Goal: Obtain resource: Obtain resource

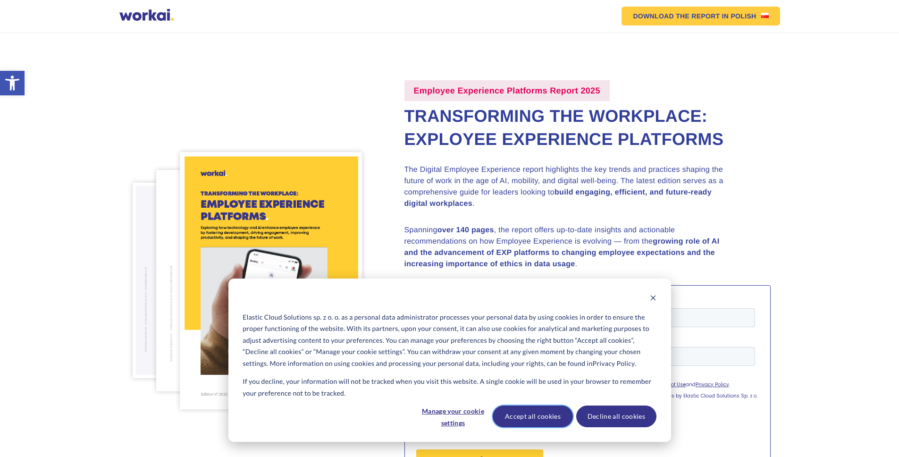
click at [518, 413] on button "Accept all cookies" at bounding box center [533, 416] width 80 height 22
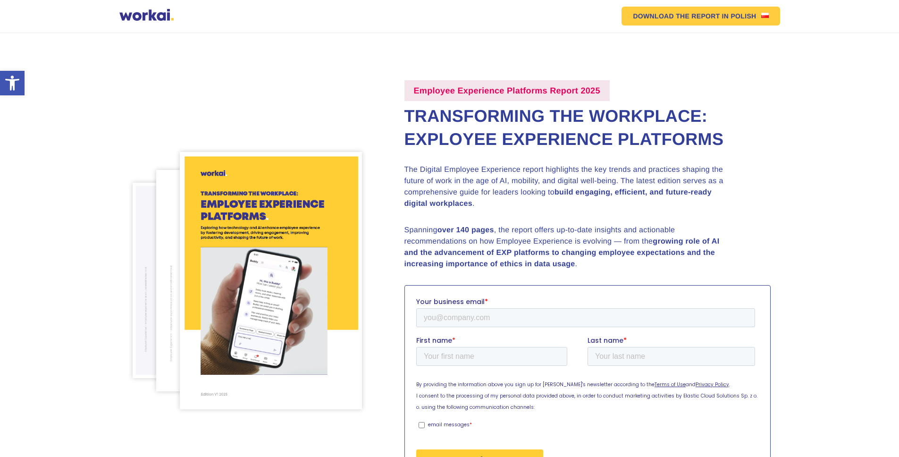
click at [656, 131] on h2 "Transforming the Workplace: Exployee Experience Platforms" at bounding box center [587, 128] width 366 height 46
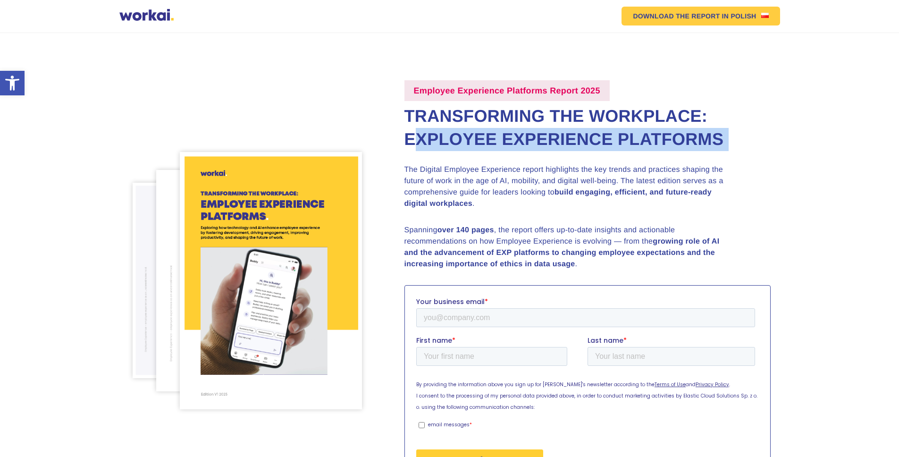
click at [656, 131] on h2 "Transforming the Workplace: Exployee Experience Platforms" at bounding box center [587, 128] width 366 height 46
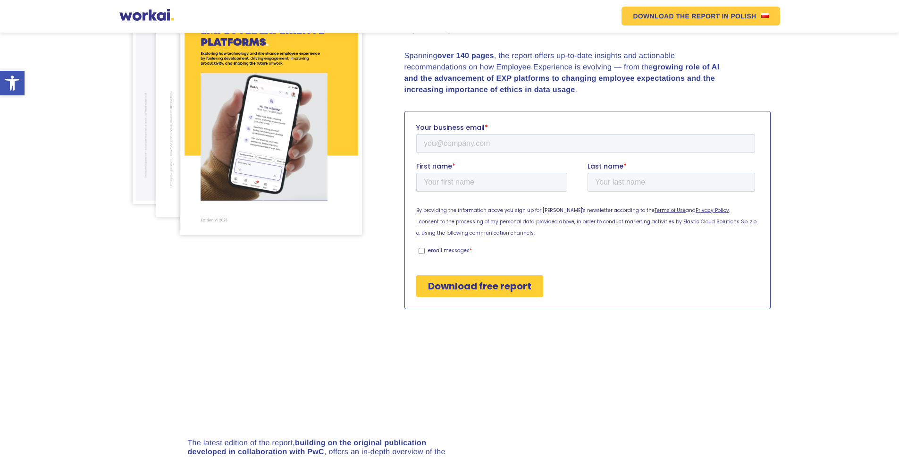
scroll to position [47, 0]
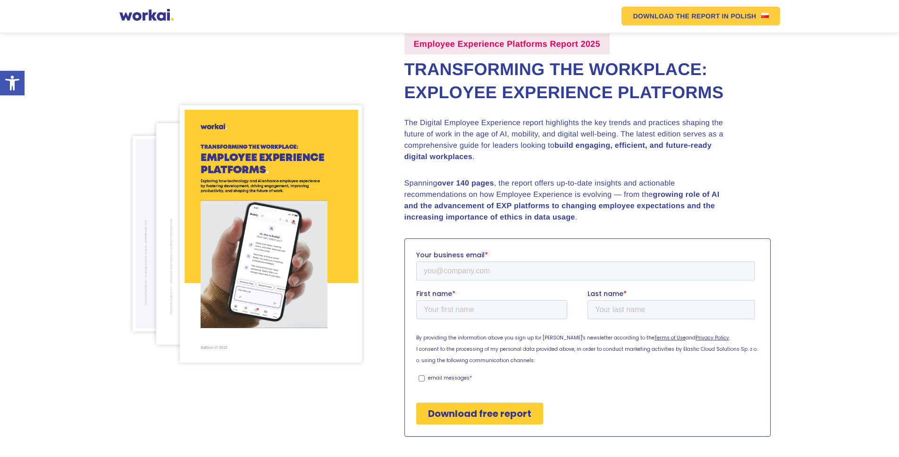
click at [477, 178] on p "Spanning over 140 pages , the report offers up-to-date insights and actionable …" at bounding box center [569, 200] width 330 height 45
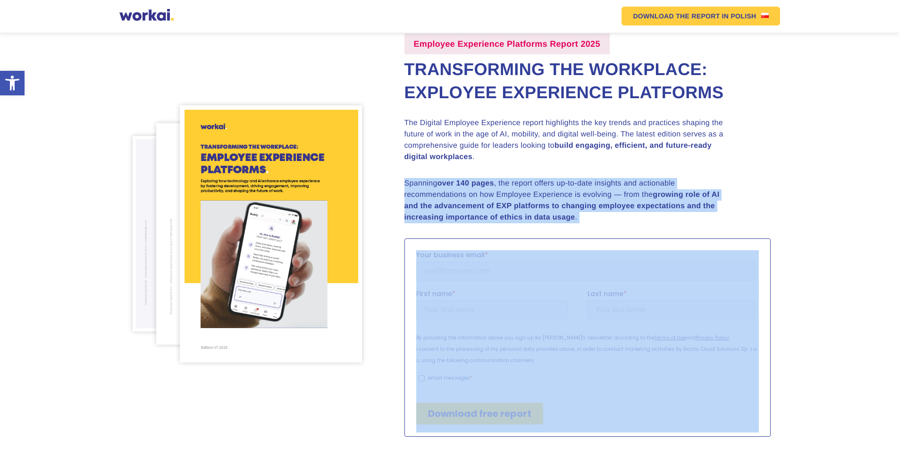
click at [477, 178] on p "Spanning over 140 pages , the report offers up-to-date insights and actionable …" at bounding box center [569, 200] width 330 height 45
click at [505, 192] on p "Spanning over 140 pages , the report offers up-to-date insights and actionable …" at bounding box center [569, 200] width 330 height 45
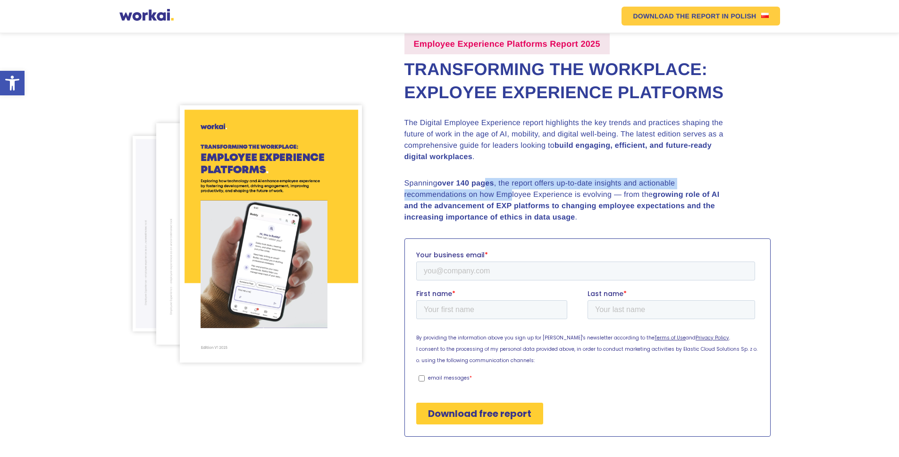
drag, startPoint x: 486, startPoint y: 189, endPoint x: 564, endPoint y: 190, distance: 78.3
click at [553, 190] on p "Spanning over 140 pages , the report offers up-to-date insights and actionable …" at bounding box center [569, 200] width 330 height 45
click at [566, 190] on p "Spanning over 140 pages , the report offers up-to-date insights and actionable …" at bounding box center [569, 200] width 330 height 45
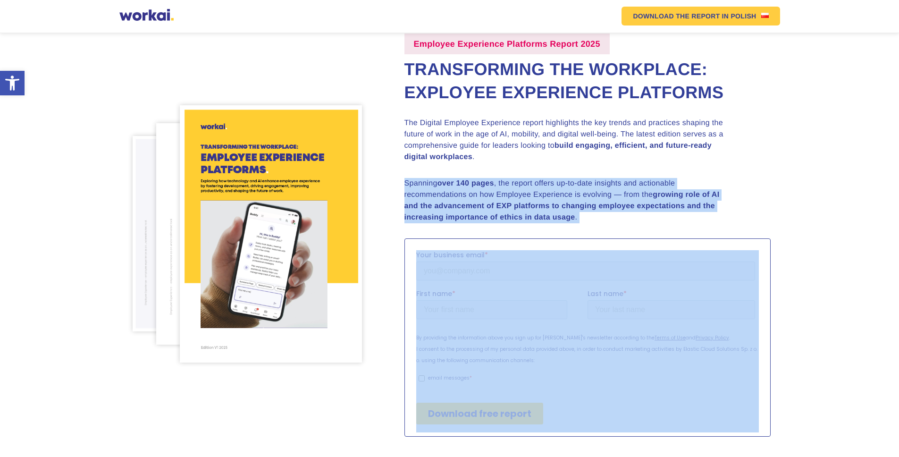
click at [566, 190] on p "Spanning over 140 pages , the report offers up-to-date insights and actionable …" at bounding box center [569, 200] width 330 height 45
click at [602, 199] on p "Spanning over 140 pages , the report offers up-to-date insights and actionable …" at bounding box center [569, 200] width 330 height 45
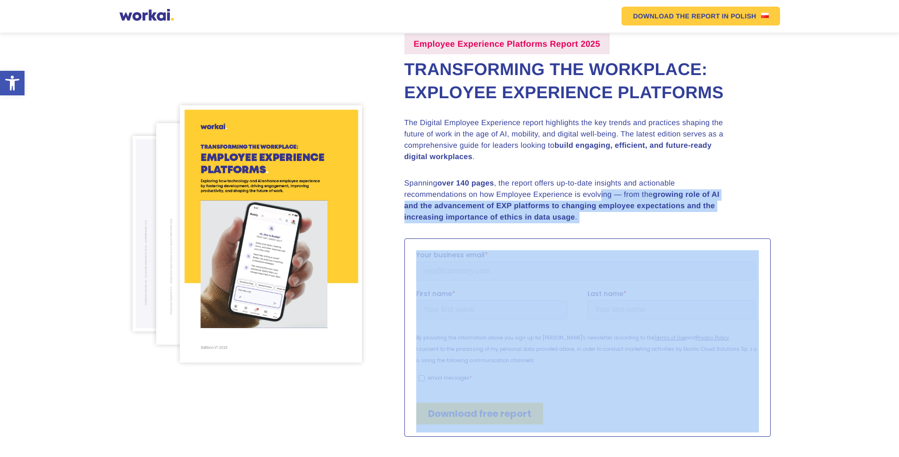
click at [566, 225] on div "Employee Experience Platforms Report 2025 Transforming the Workplace: Exployee …" at bounding box center [578, 235] width 385 height 403
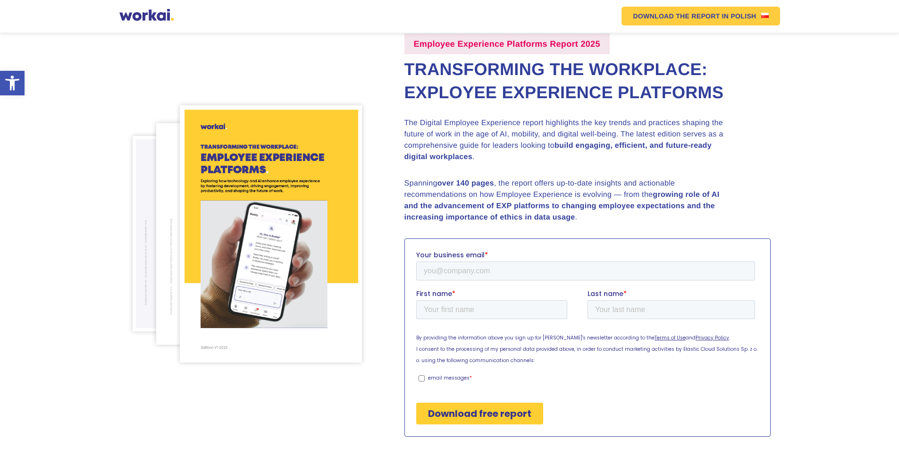
click at [497, 212] on p "Spanning over 140 pages , the report offers up-to-date insights and actionable …" at bounding box center [569, 200] width 330 height 45
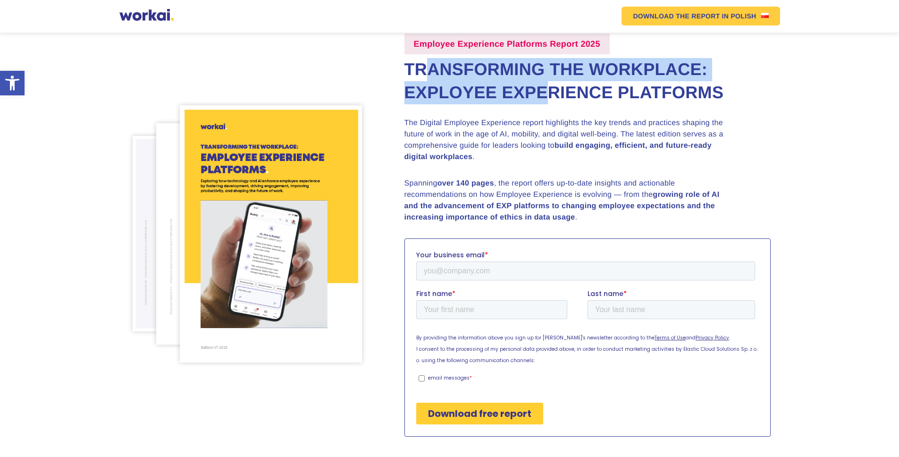
drag, startPoint x: 554, startPoint y: 84, endPoint x: 619, endPoint y: 87, distance: 64.7
click at [605, 86] on h2 "Transforming the Workplace: Exployee Experience Platforms" at bounding box center [587, 81] width 366 height 46
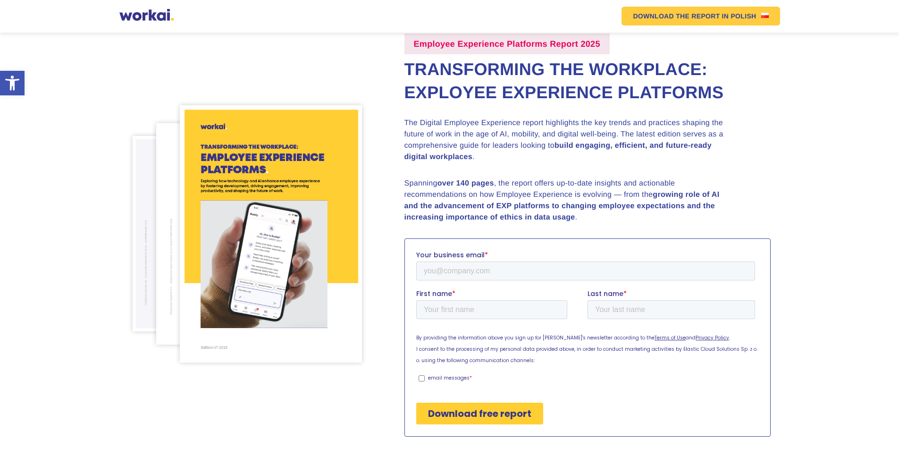
click at [619, 87] on h2 "Transforming the Workplace: Exployee Experience Platforms" at bounding box center [587, 81] width 366 height 46
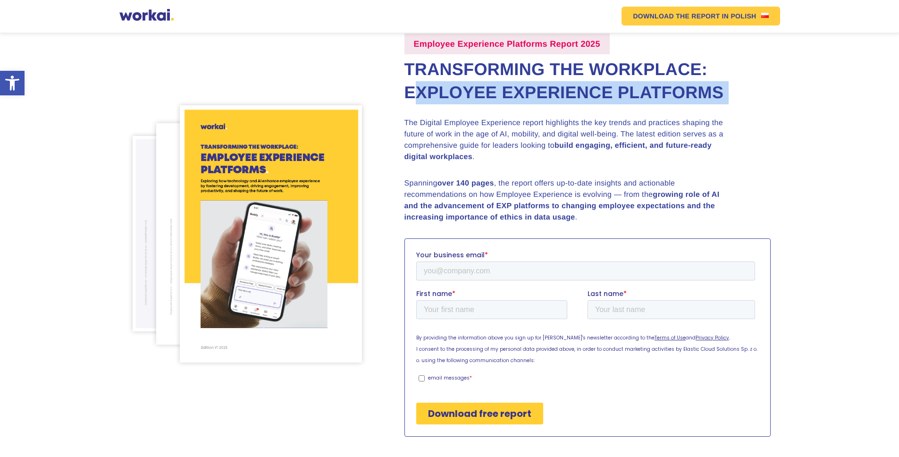
click at [619, 87] on h2 "Transforming the Workplace: Exployee Experience Platforms" at bounding box center [587, 81] width 366 height 46
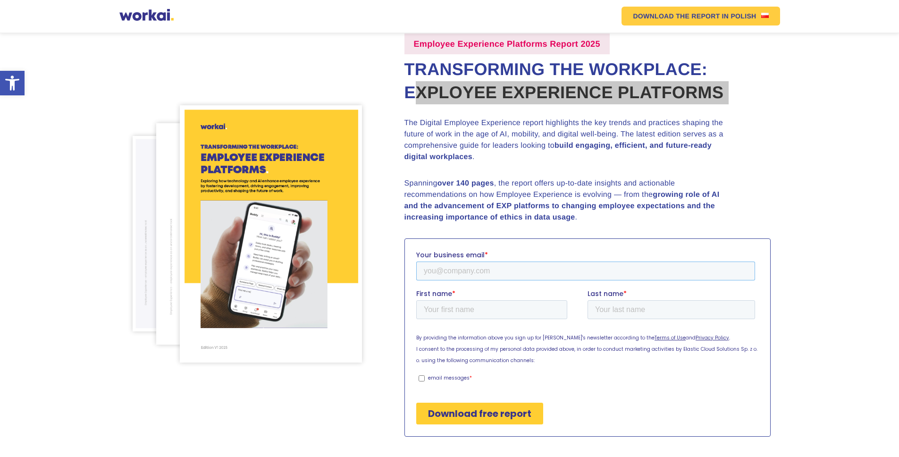
click at [477, 278] on input "Your business email *" at bounding box center [585, 270] width 339 height 19
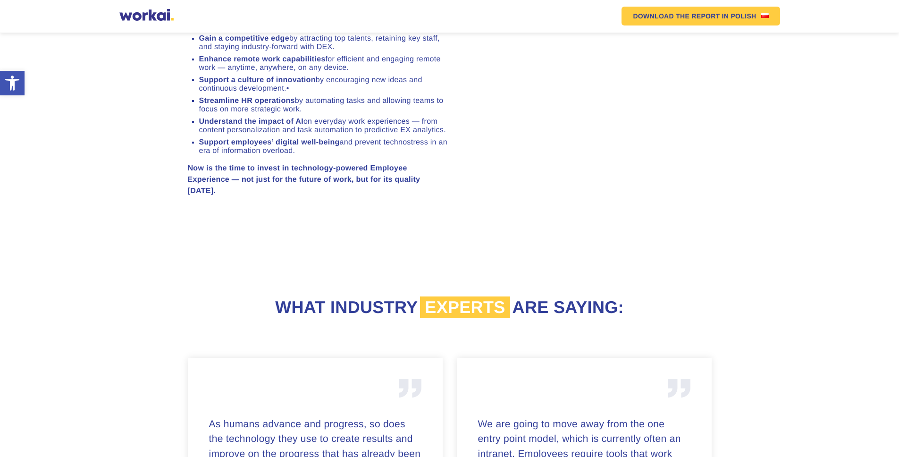
scroll to position [874, 0]
